Goal: Check status

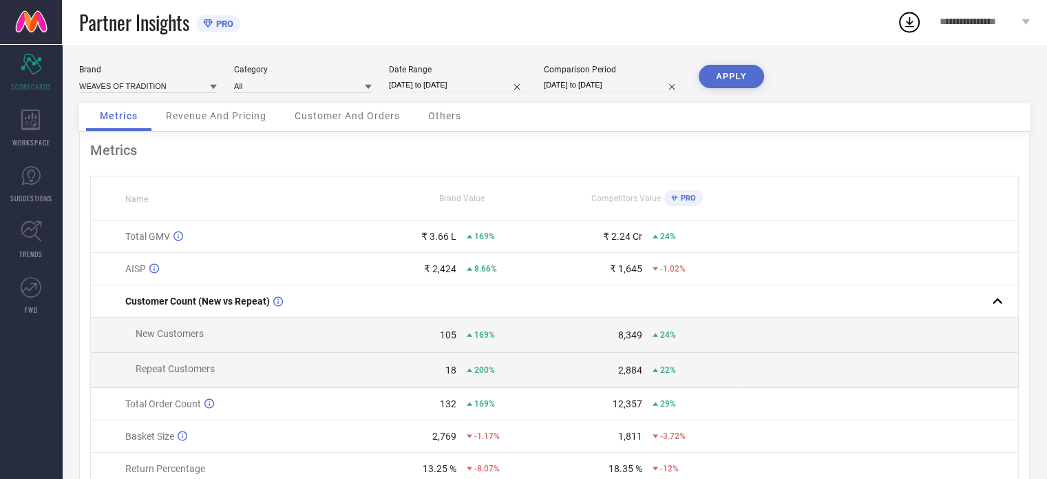
click at [490, 83] on input "[DATE] to [DATE]" at bounding box center [458, 85] width 138 height 14
select select "6"
select select "2025"
select select "7"
select select "2025"
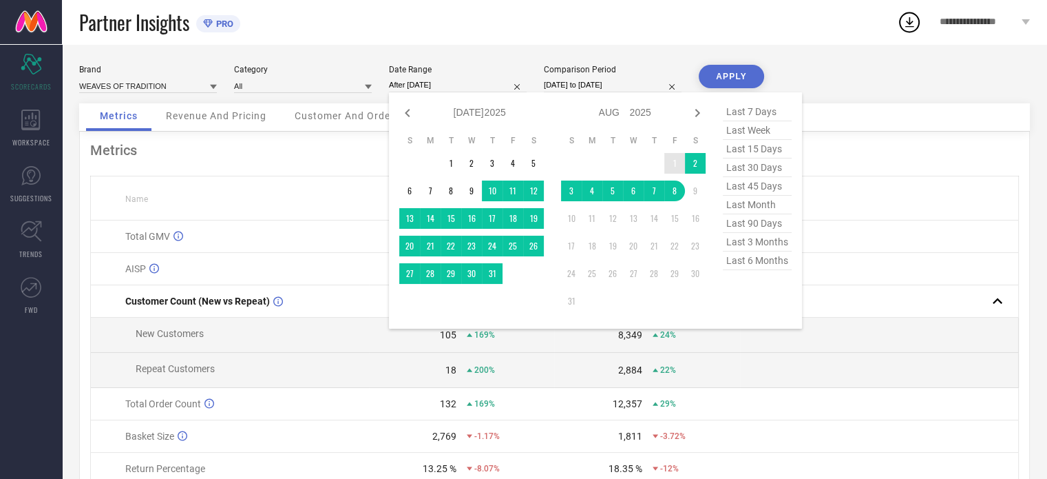
click at [669, 160] on td "1" at bounding box center [675, 163] width 21 height 21
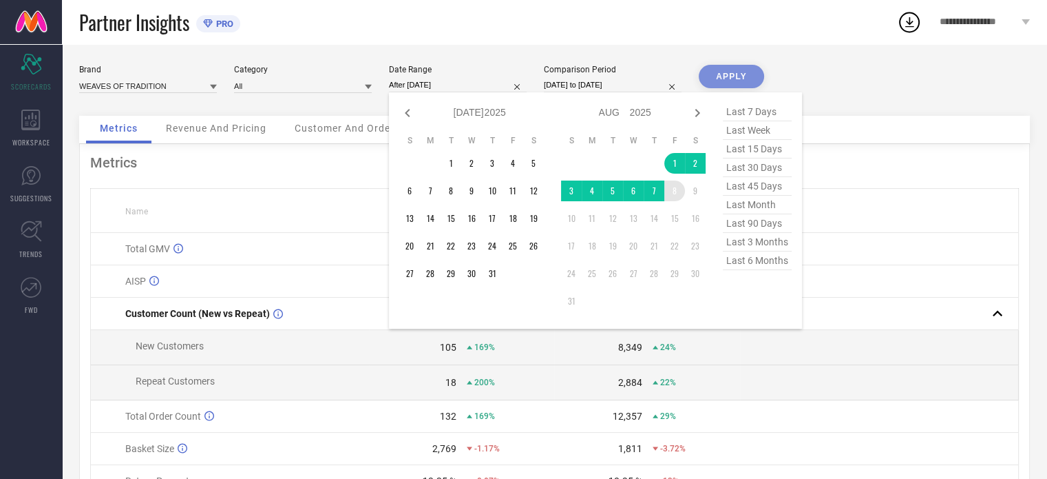
type input "[DATE] to [DATE]"
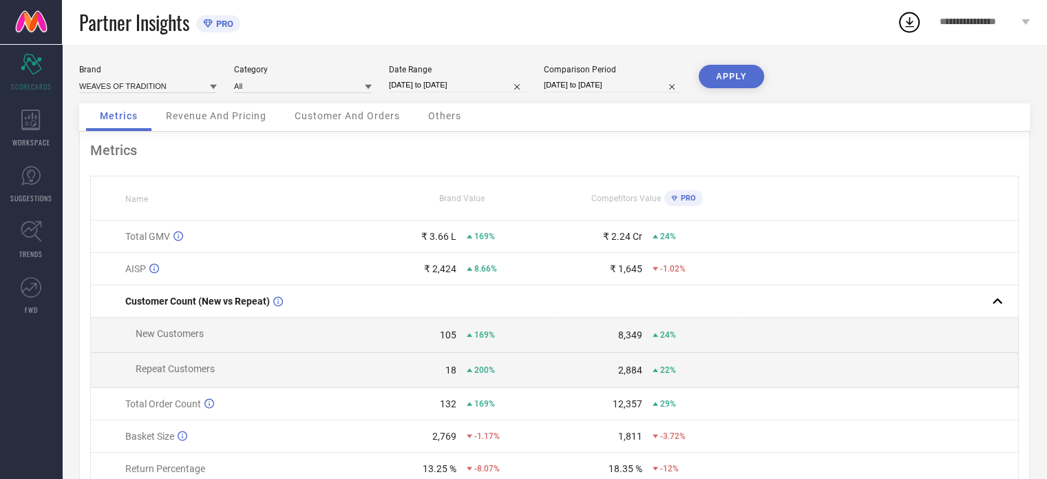
click at [725, 71] on button "APPLY" at bounding box center [731, 76] width 65 height 23
click at [804, 212] on th at bounding box center [879, 198] width 278 height 44
select select "6"
select select "2024"
select select "7"
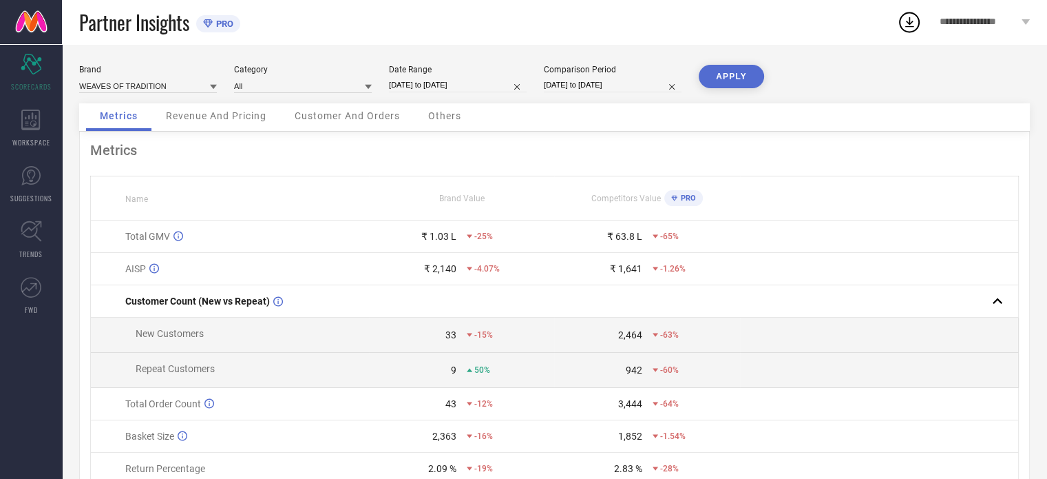
select select "2024"
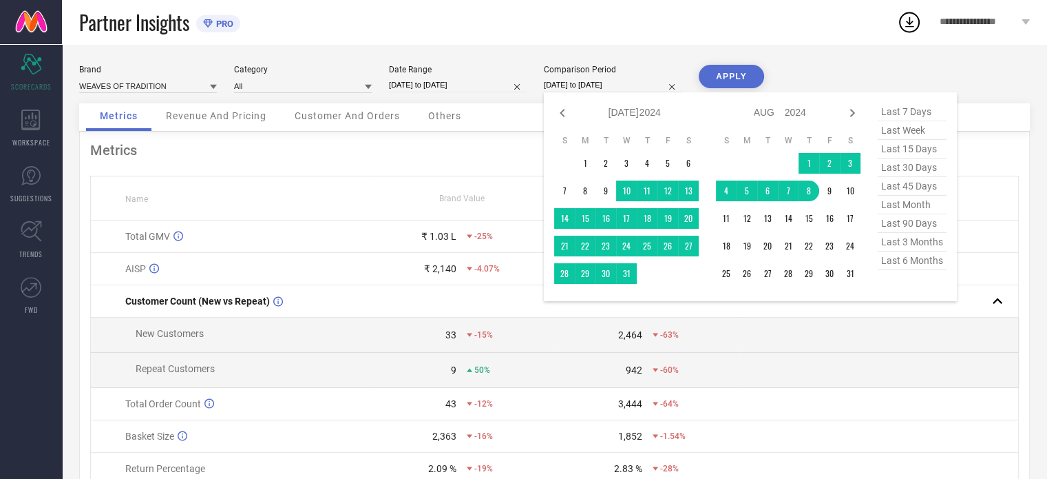
click at [589, 83] on input "[DATE] to [DATE]" at bounding box center [613, 85] width 138 height 14
click at [903, 203] on span "last month" at bounding box center [912, 205] width 69 height 19
type input "[DATE] to [DATE]"
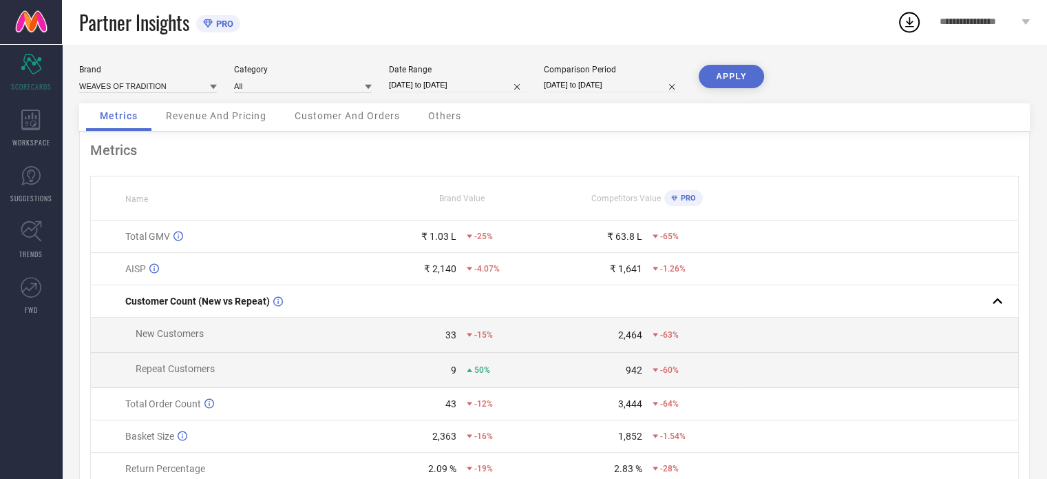
click at [622, 76] on div "Comparison Period [DATE] to [DATE]" at bounding box center [613, 79] width 138 height 28
click at [625, 81] on input "[DATE] to [DATE]" at bounding box center [613, 85] width 138 height 14
select select "6"
select select "2025"
select select "7"
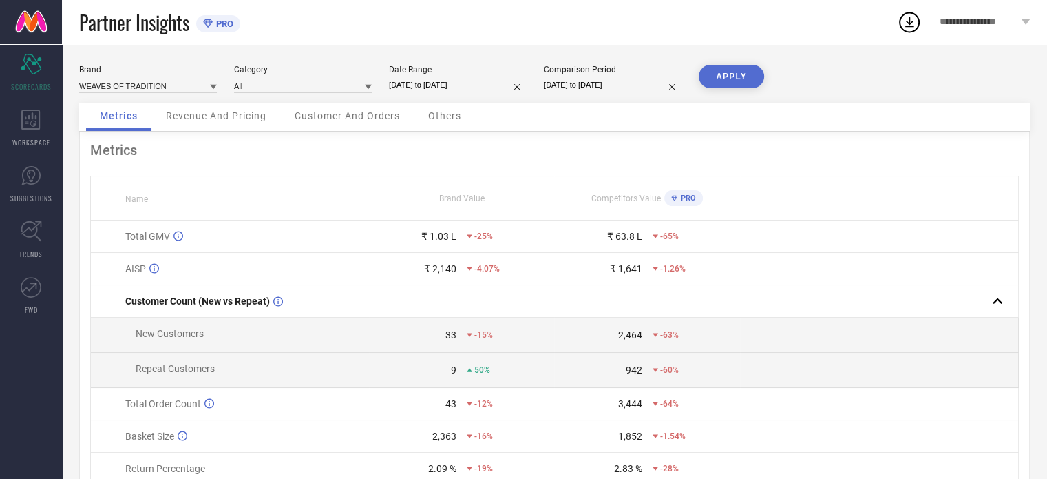
select select "2025"
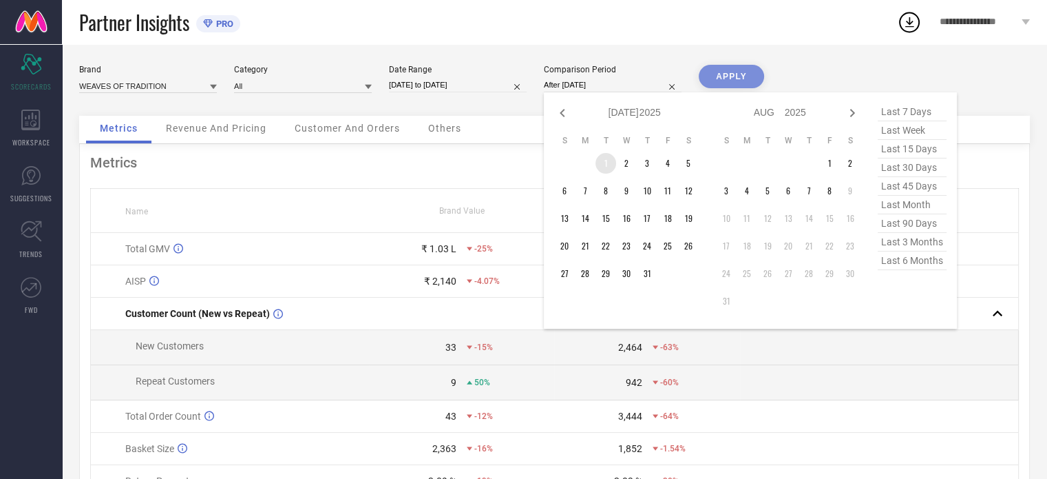
click at [605, 163] on td "1" at bounding box center [606, 163] width 21 height 21
type input "[DATE] to [DATE]"
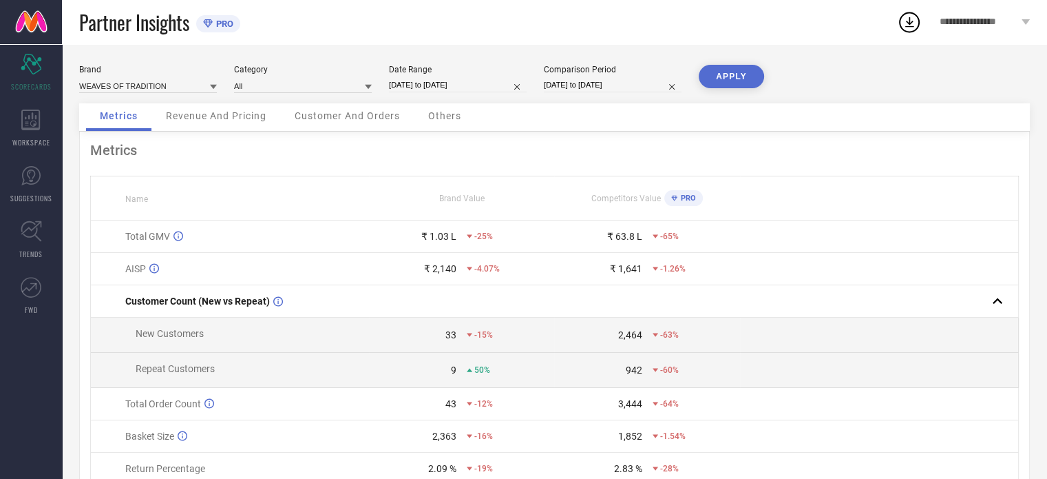
click at [733, 74] on button "APPLY" at bounding box center [731, 76] width 65 height 23
